Goal: Task Accomplishment & Management: Use online tool/utility

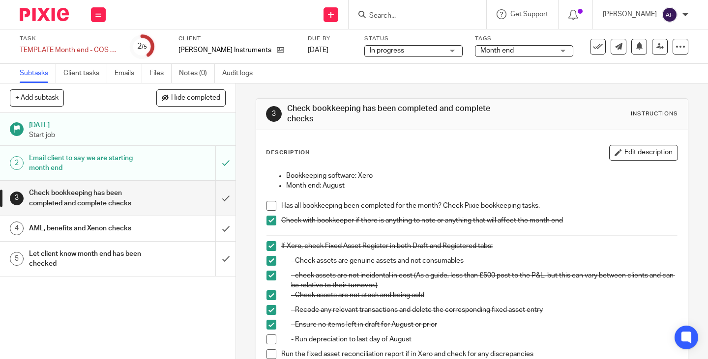
scroll to position [82, 0]
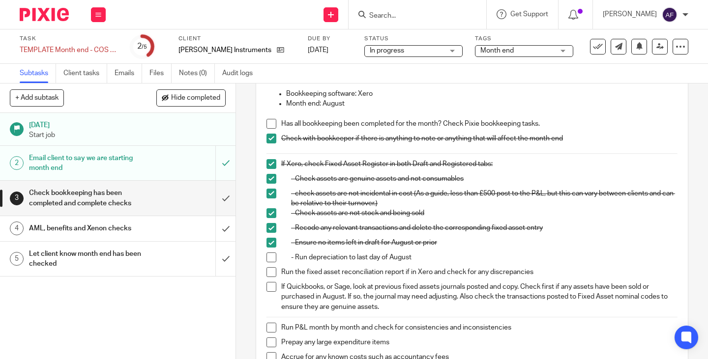
click at [267, 257] on span at bounding box center [271, 258] width 10 height 10
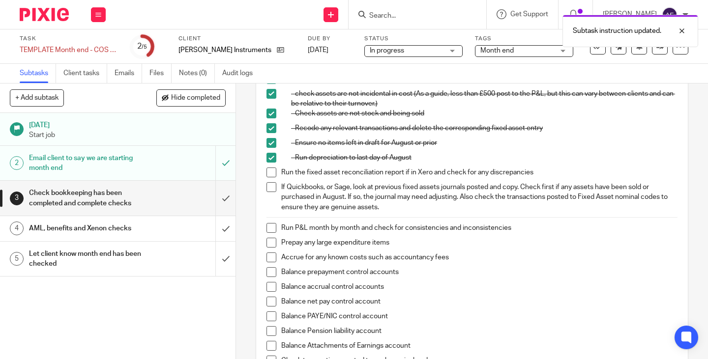
scroll to position [185, 0]
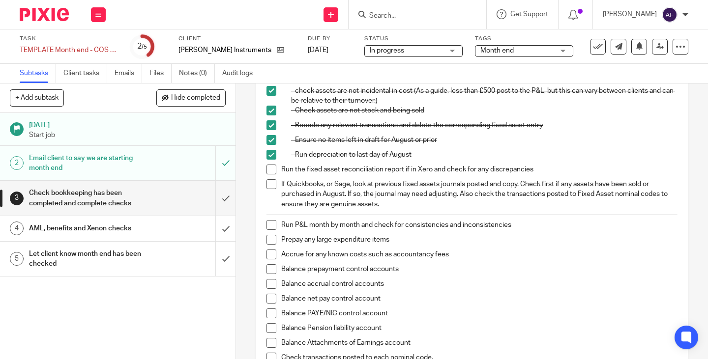
click at [270, 169] on span at bounding box center [271, 170] width 10 height 10
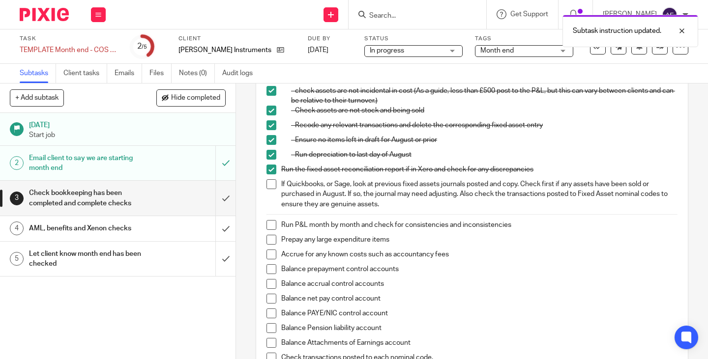
click at [268, 188] on span at bounding box center [271, 184] width 10 height 10
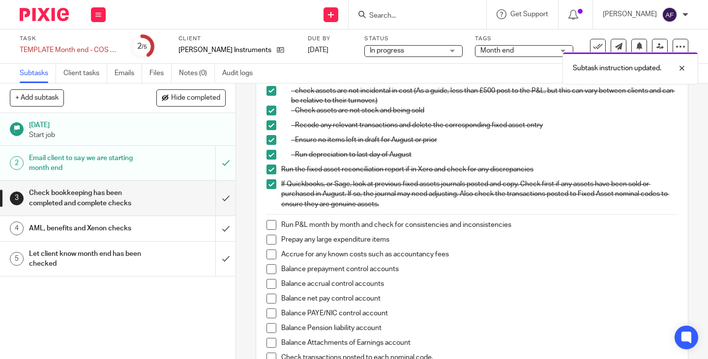
click at [158, 229] on div "AML, benefits and Xenon checks" at bounding box center [117, 228] width 176 height 15
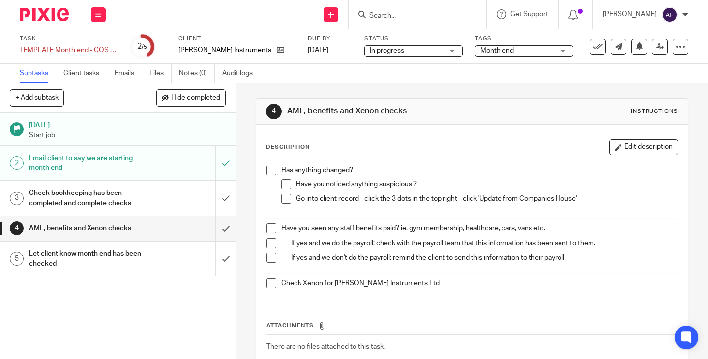
click at [269, 172] on span at bounding box center [271, 171] width 10 height 10
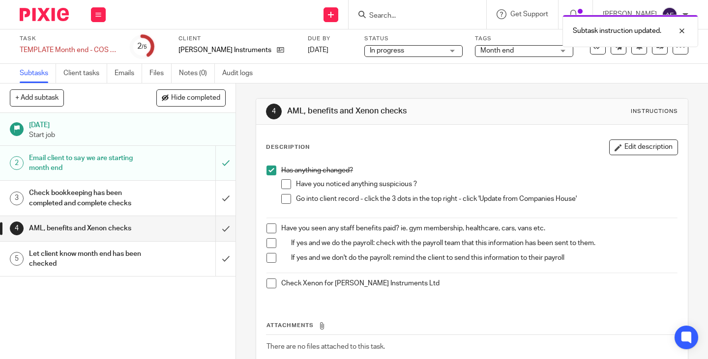
click at [285, 186] on span at bounding box center [286, 184] width 10 height 10
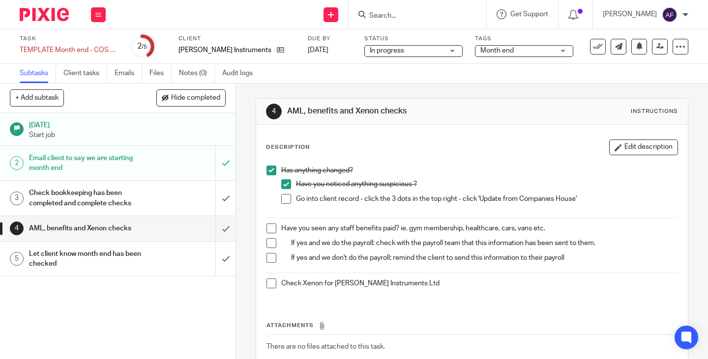
click at [282, 199] on span at bounding box center [286, 199] width 10 height 10
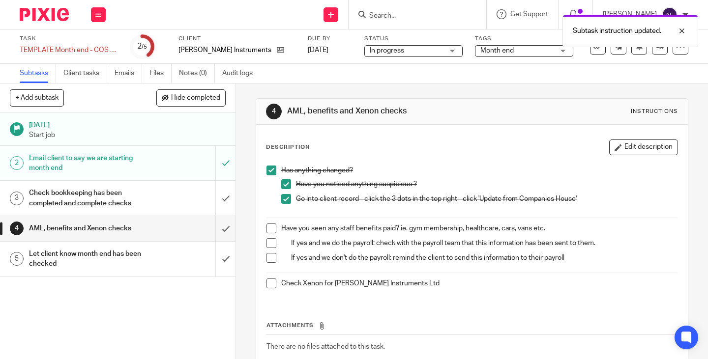
click at [266, 229] on span at bounding box center [271, 229] width 10 height 10
click at [268, 246] on span at bounding box center [271, 243] width 10 height 10
click at [269, 269] on div "Has anything changed? Have you noticed anything suspicious ? Go into client rec…" at bounding box center [472, 231] width 421 height 140
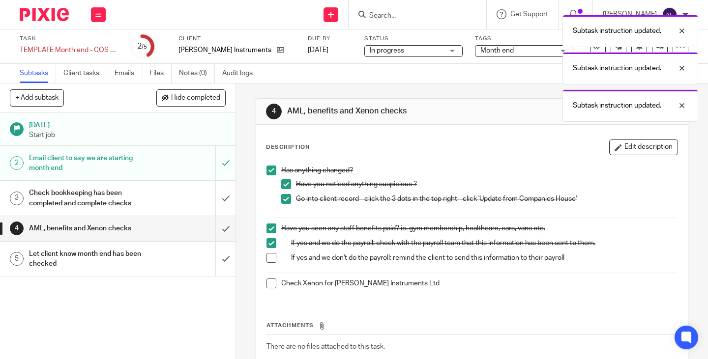
click at [270, 259] on span at bounding box center [271, 258] width 10 height 10
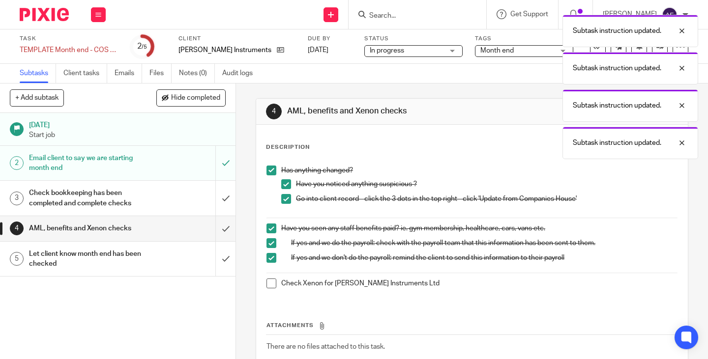
click at [268, 285] on span at bounding box center [271, 284] width 10 height 10
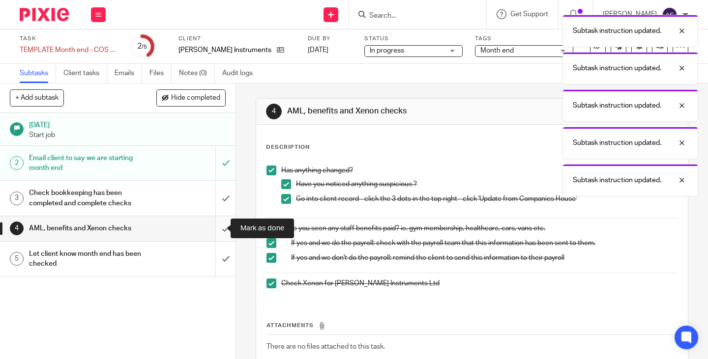
click at [218, 226] on input "submit" at bounding box center [117, 228] width 235 height 25
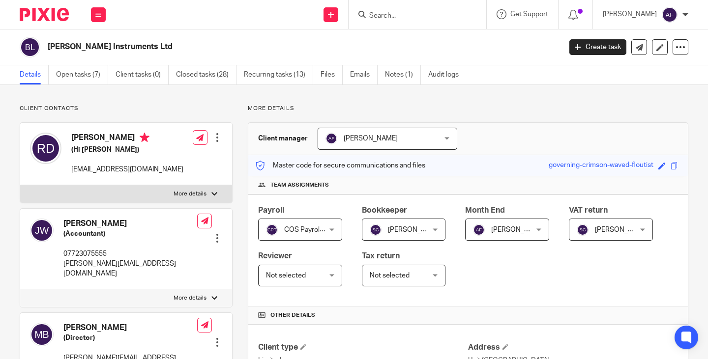
click at [414, 113] on p "More details" at bounding box center [468, 109] width 440 height 8
click at [678, 39] on div "Bailey Instruments Ltd Create task Update from Companies House Export data Merg…" at bounding box center [354, 47] width 669 height 21
click at [675, 49] on icon at bounding box center [680, 47] width 10 height 10
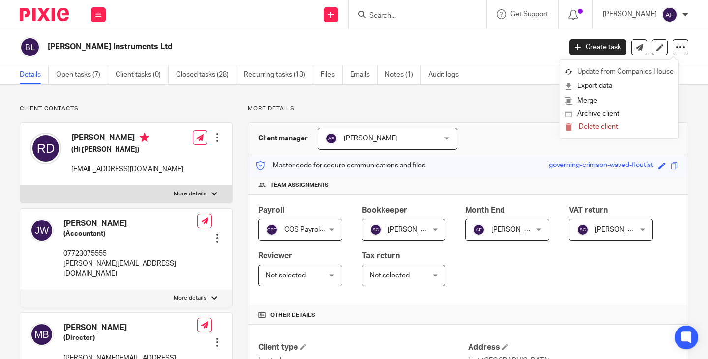
click at [651, 71] on link "Update from Companies House" at bounding box center [619, 72] width 109 height 14
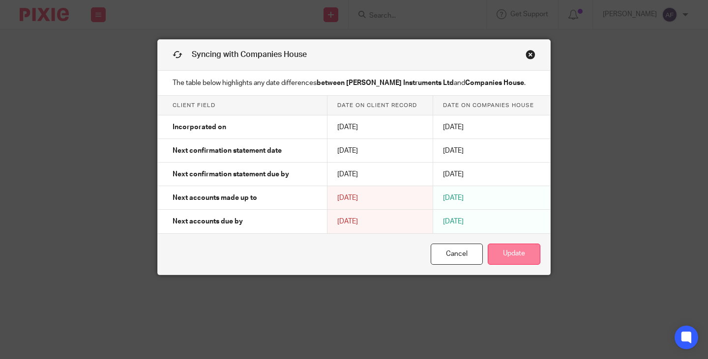
click at [525, 256] on button "Update" at bounding box center [514, 254] width 53 height 21
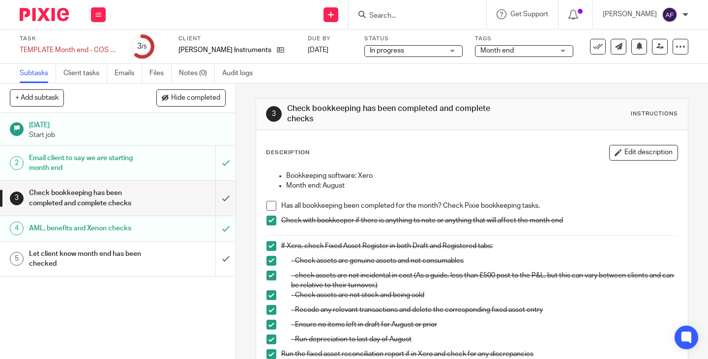
click at [137, 191] on h1 "Check bookkeeping has been completed and complete checks" at bounding box center [88, 198] width 118 height 25
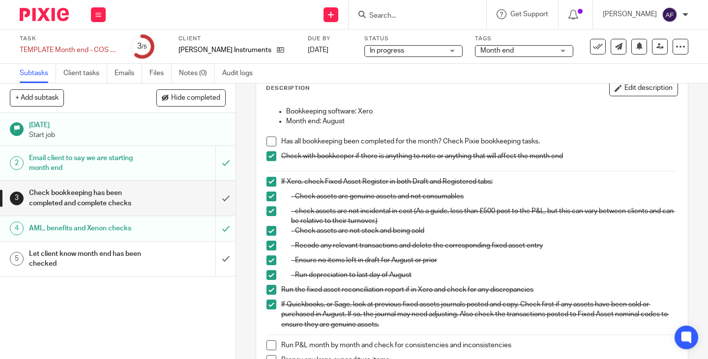
click at [270, 145] on span at bounding box center [271, 142] width 10 height 10
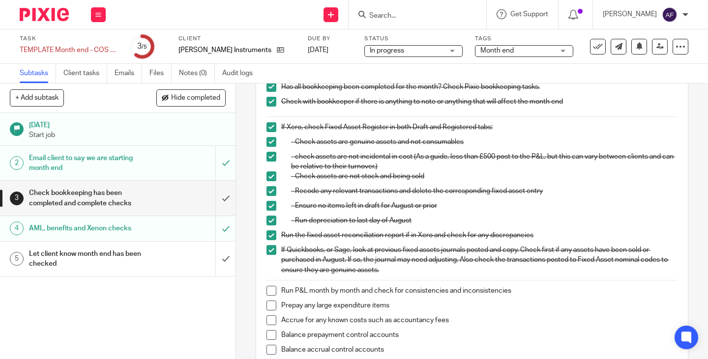
scroll to position [0, 0]
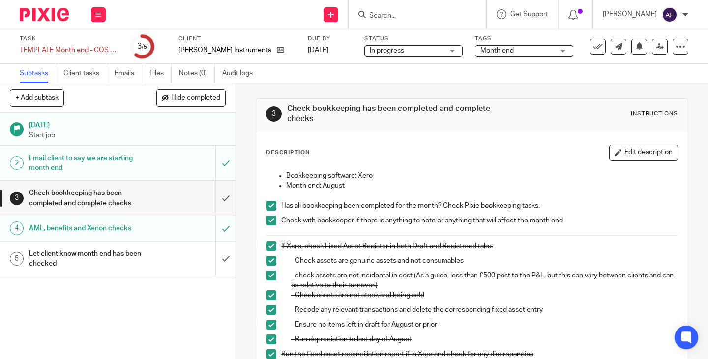
click at [671, 120] on div "3 Check bookkeeping has been completed and complete checks Instructions" at bounding box center [472, 114] width 432 height 31
